Goal: Find specific page/section: Find specific page/section

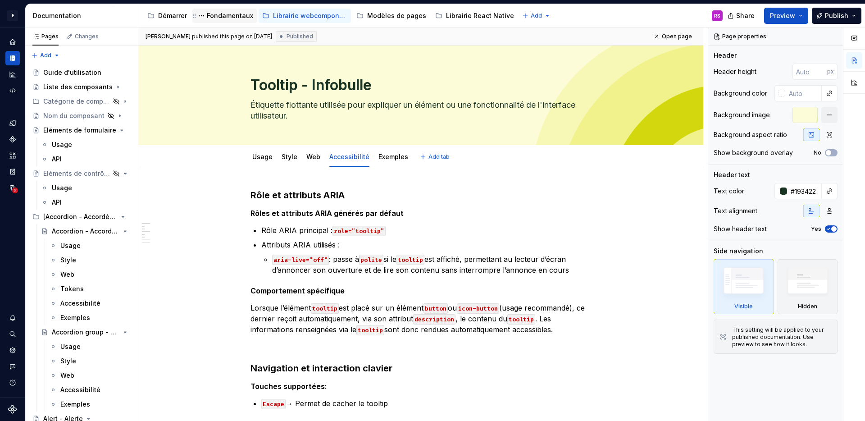
type textarea "*"
click at [16, 124] on icon "Design tokens" at bounding box center [13, 123] width 8 height 8
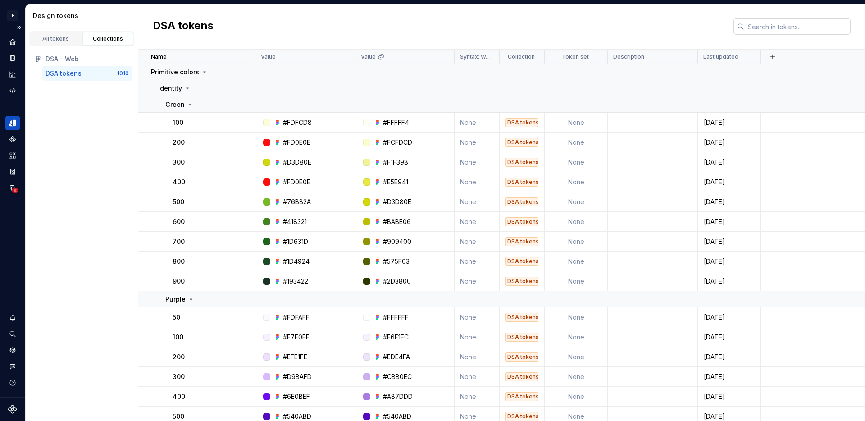
click at [765, 30] on input "text" at bounding box center [798, 26] width 106 height 16
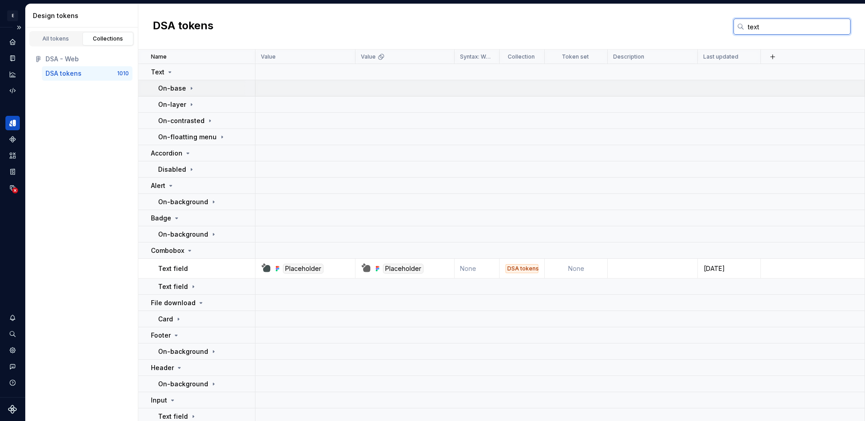
type input "text"
click at [188, 88] on icon at bounding box center [191, 88] width 7 height 7
